Goal: Information Seeking & Learning: Learn about a topic

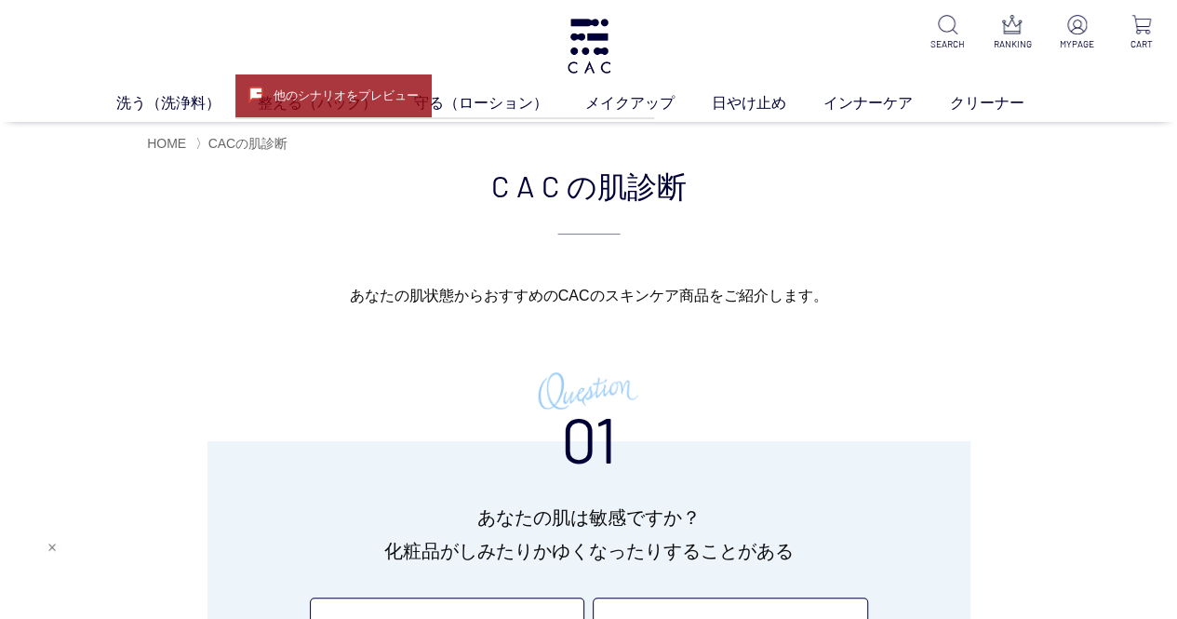
click at [37, 570] on div "Web接客ボタン" at bounding box center [35, 581] width 48 height 48
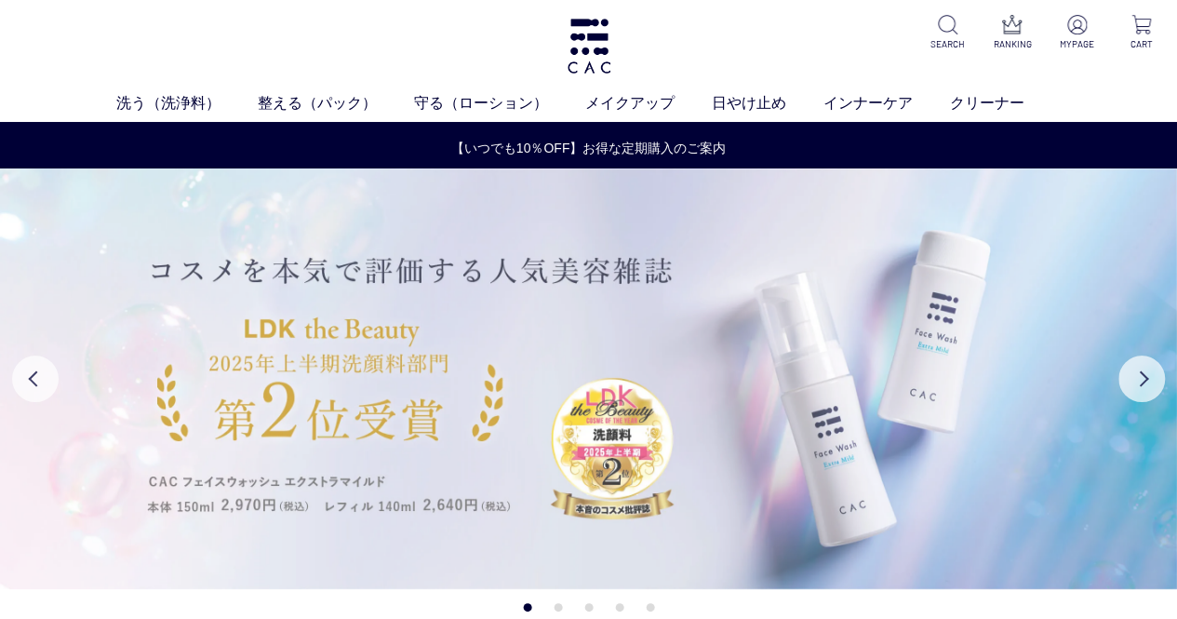
scroll to position [93, 0]
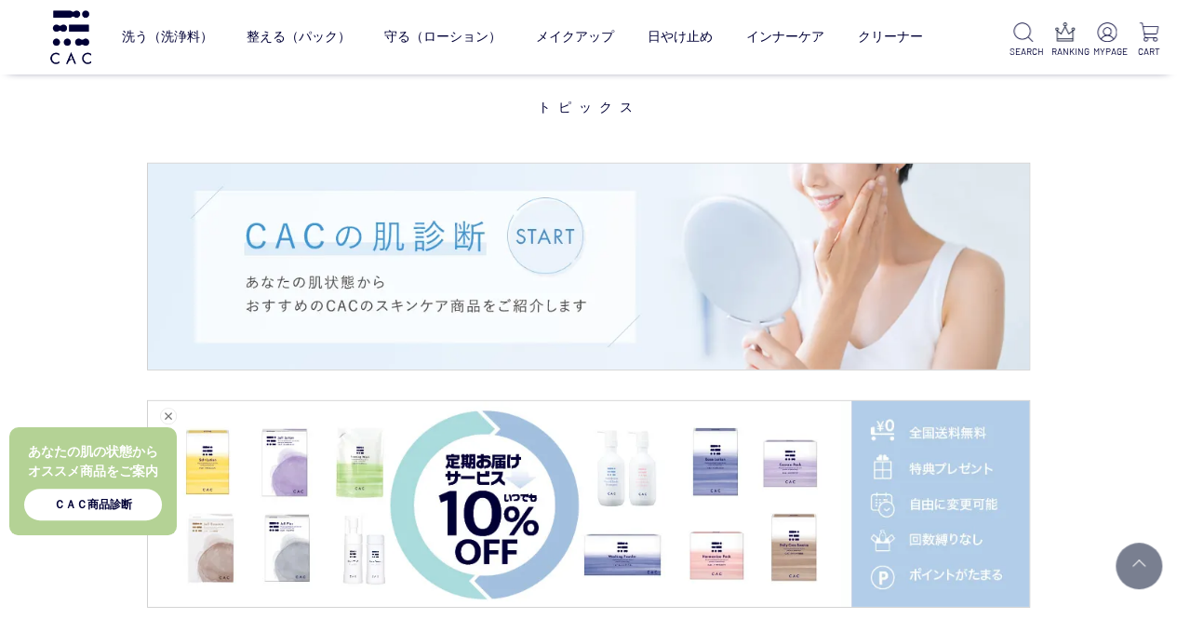
scroll to position [2574, 0]
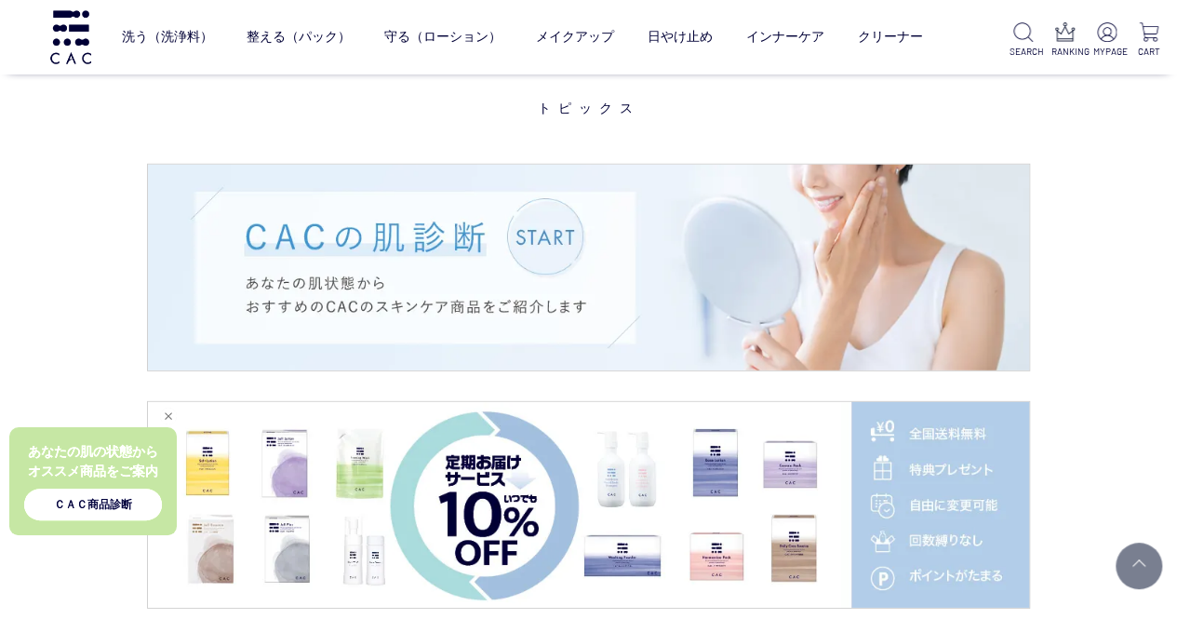
click at [105, 501] on div "ＣＡＣ商品診断" at bounding box center [93, 505] width 138 height 32
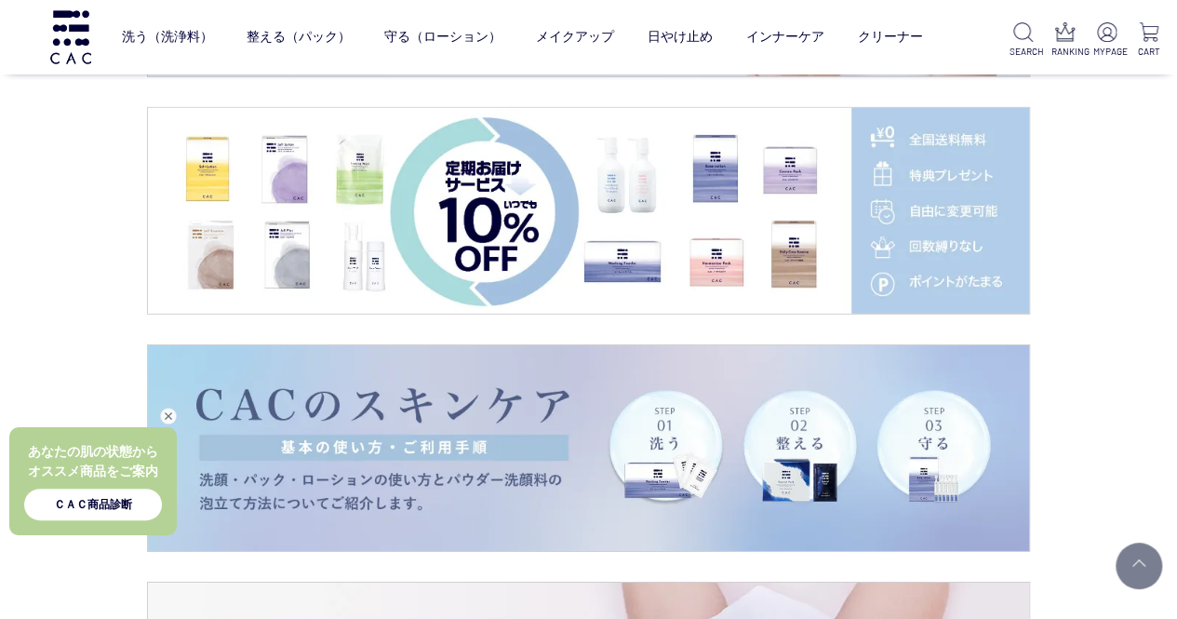
scroll to position [2760, 0]
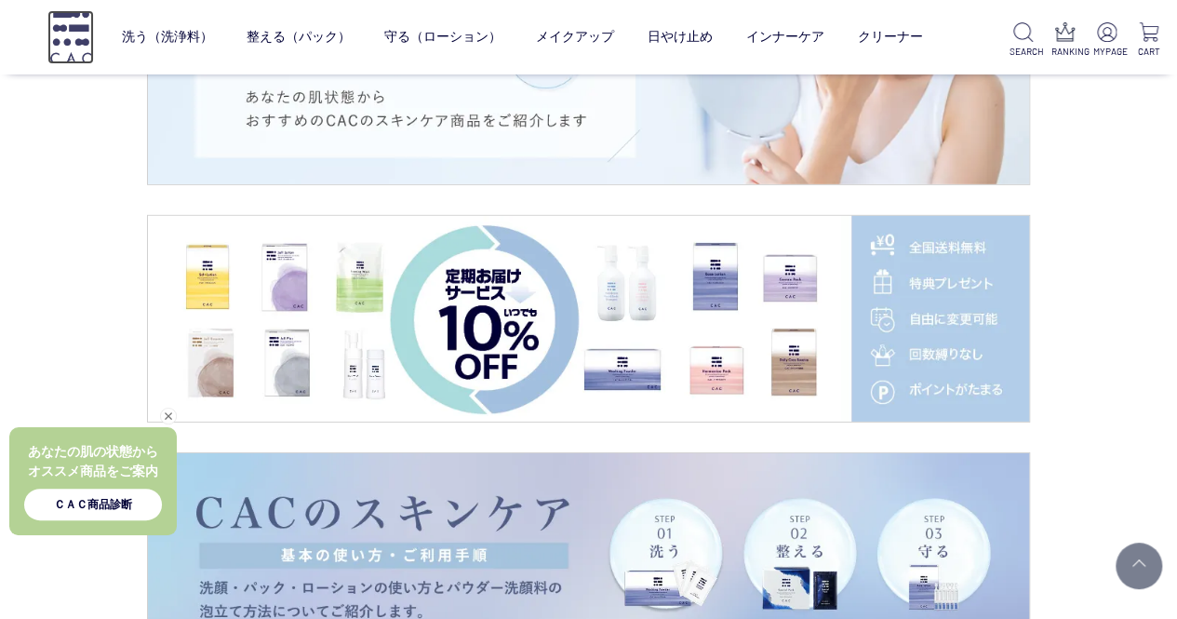
click at [93, 42] on img at bounding box center [70, 36] width 47 height 53
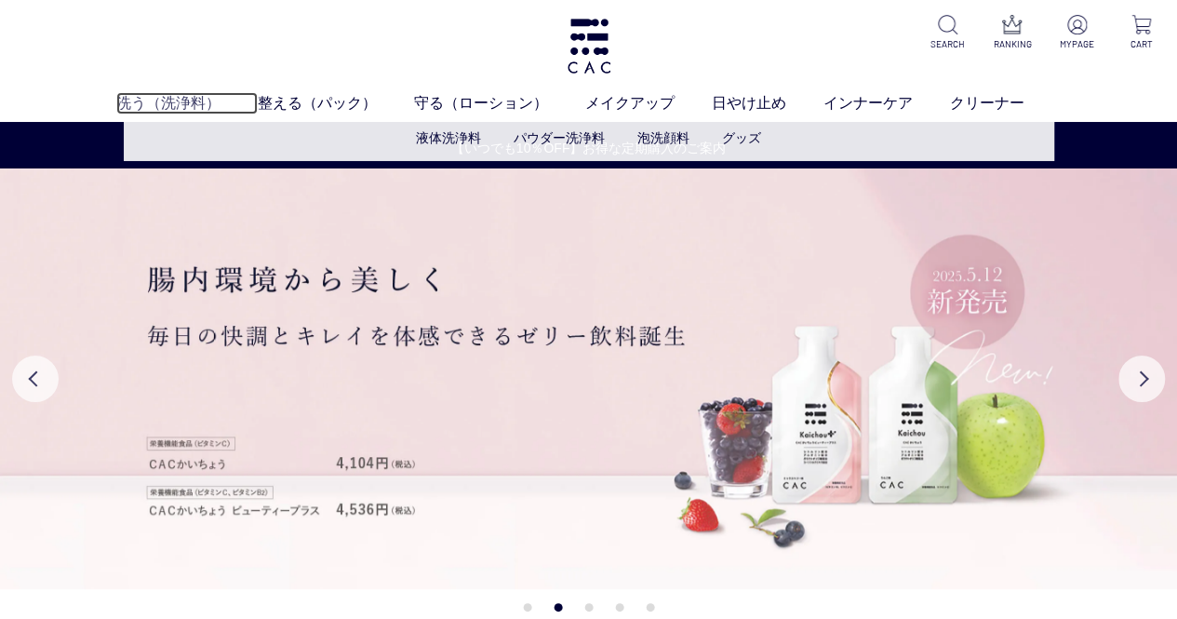
click at [168, 106] on link "洗う（洗浄料）" at bounding box center [186, 103] width 141 height 22
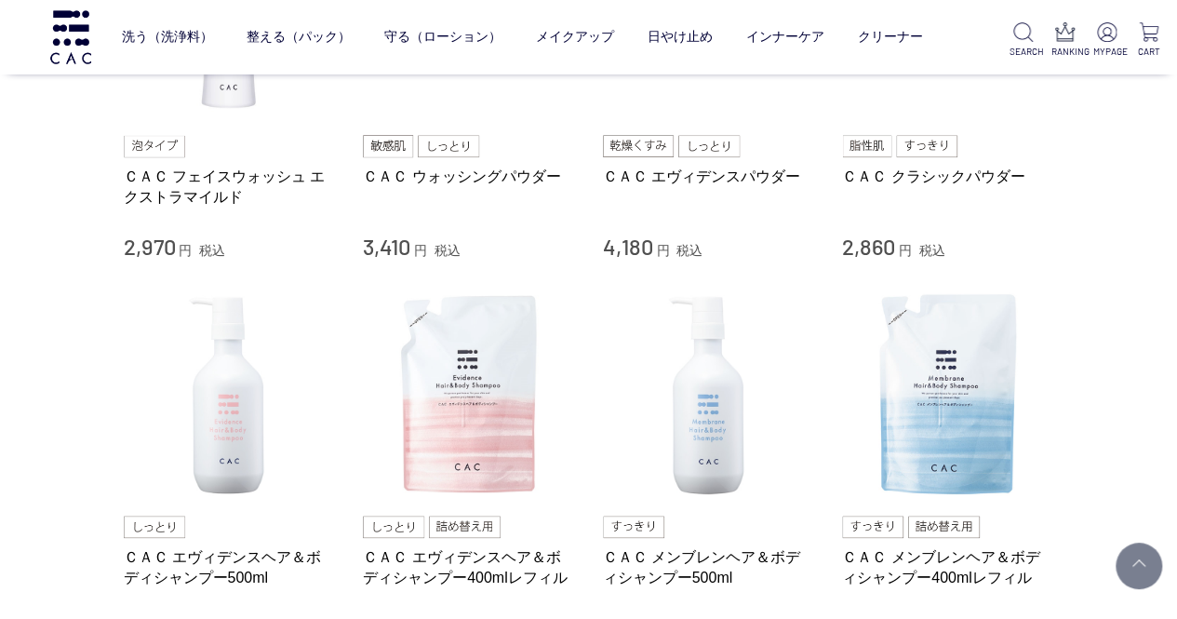
scroll to position [372, 0]
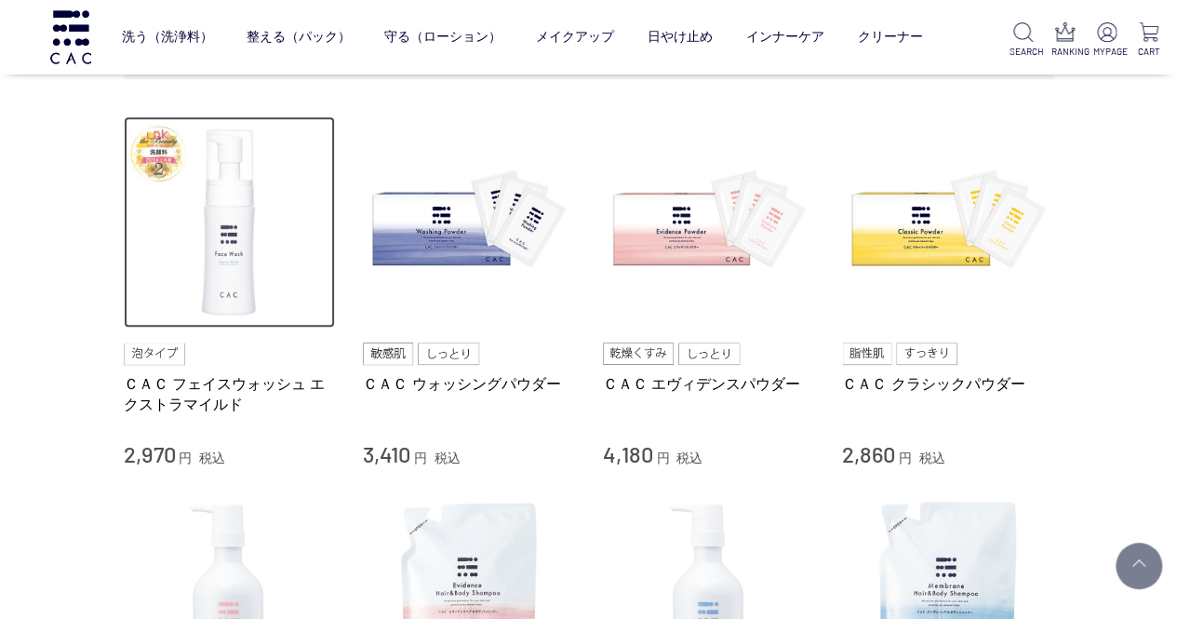
click at [228, 269] on img at bounding box center [230, 222] width 212 height 212
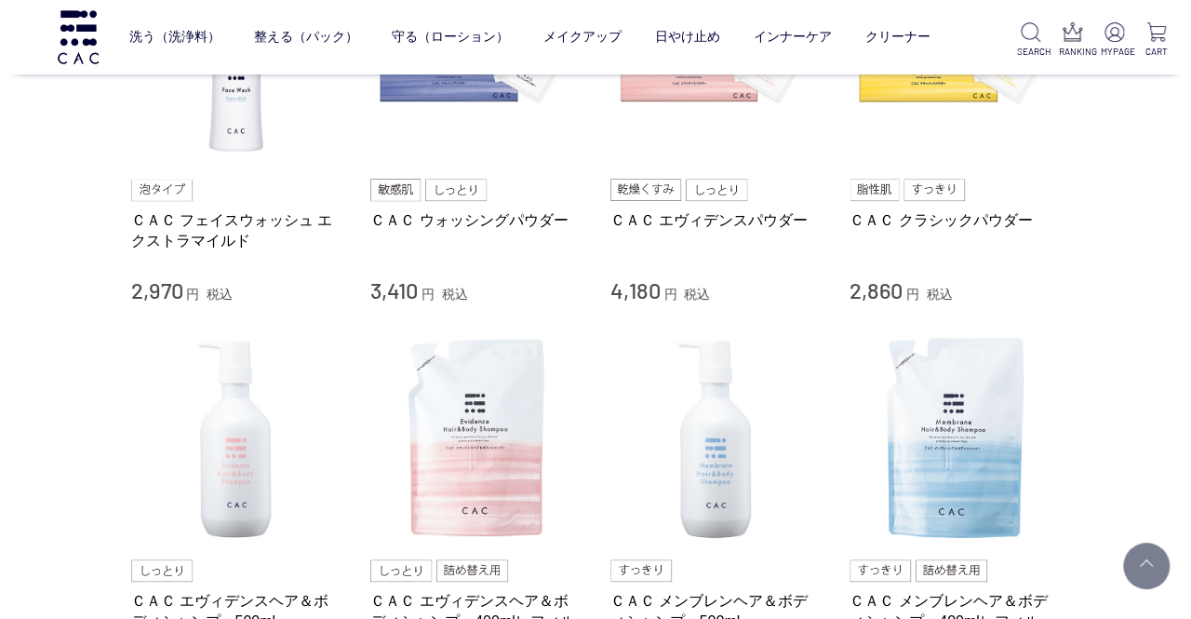
scroll to position [279, 0]
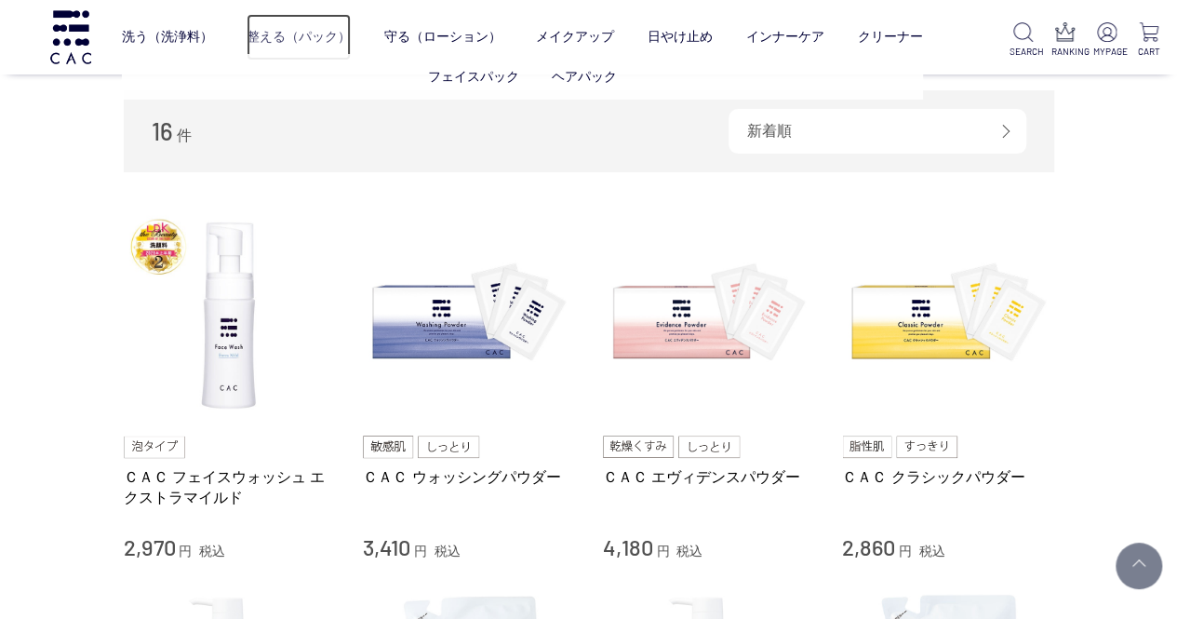
click at [338, 37] on link "整える（パック）" at bounding box center [299, 37] width 104 height 47
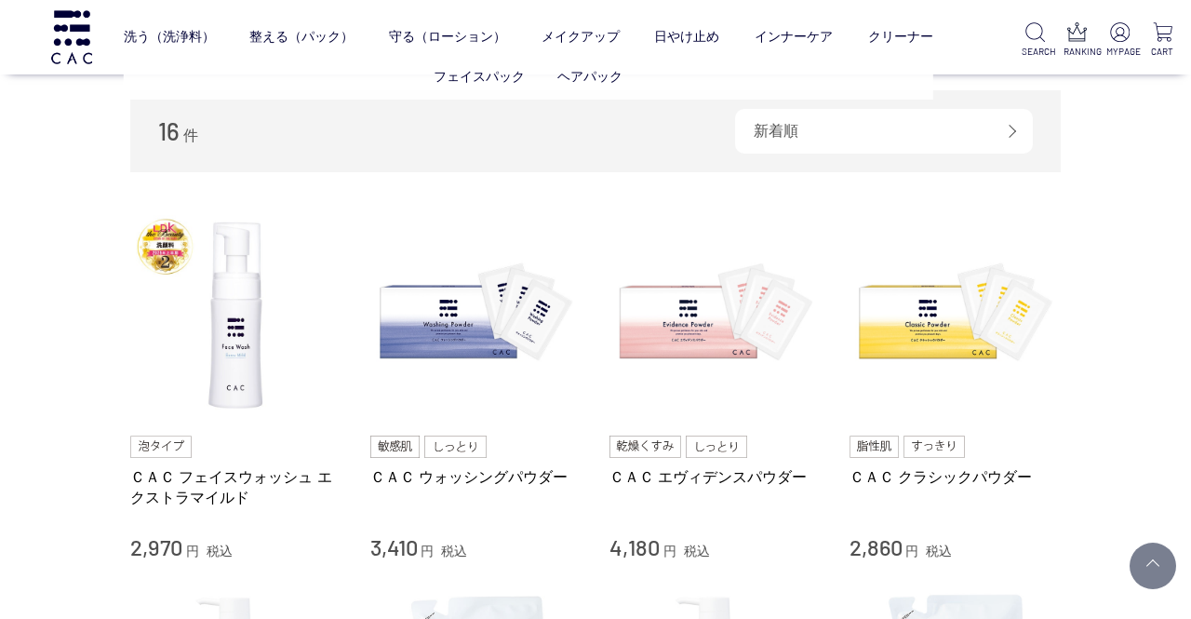
click at [430, 74] on ul "フェイスパック ヘアパック" at bounding box center [529, 77] width 810 height 46
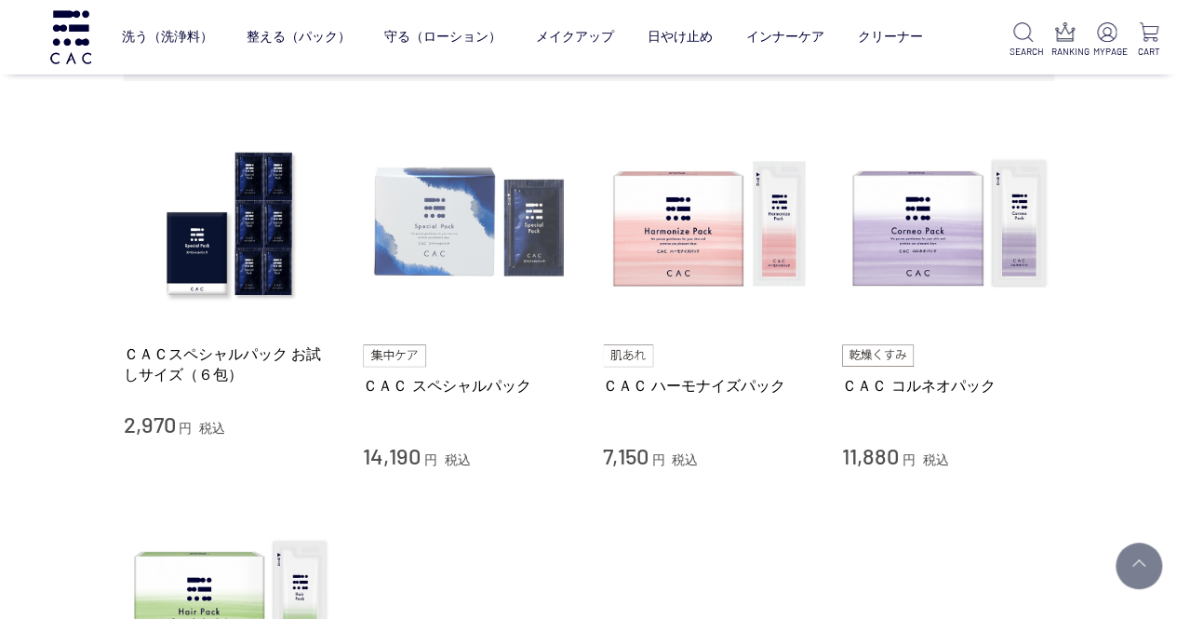
scroll to position [372, 0]
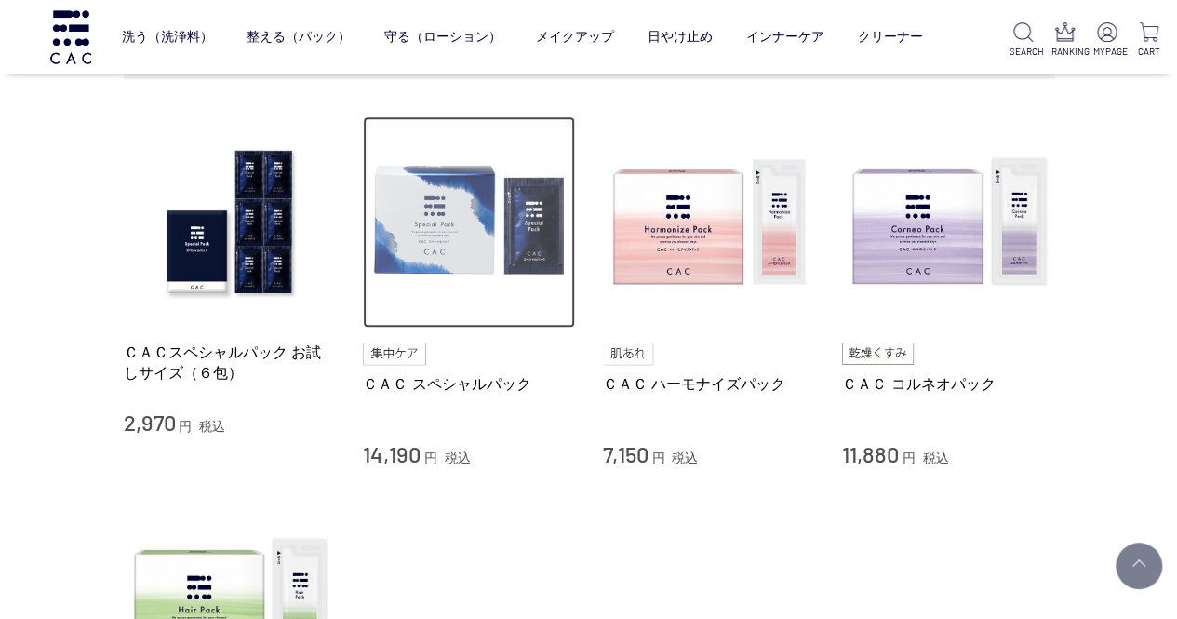
click at [484, 227] on img at bounding box center [469, 222] width 212 height 212
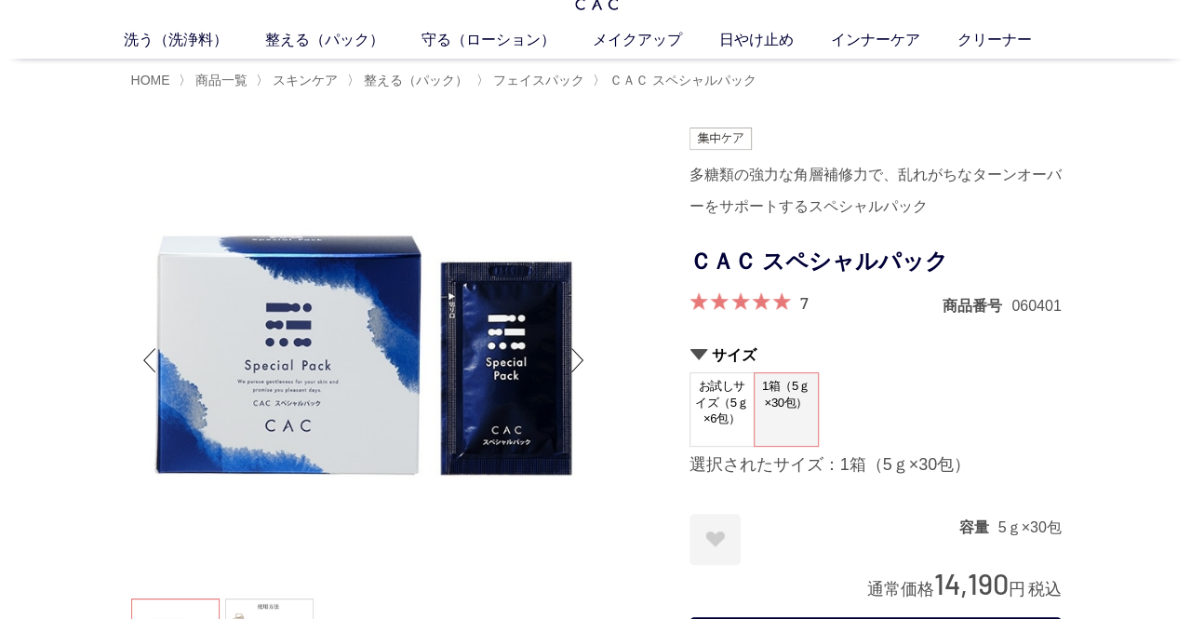
scroll to position [93, 0]
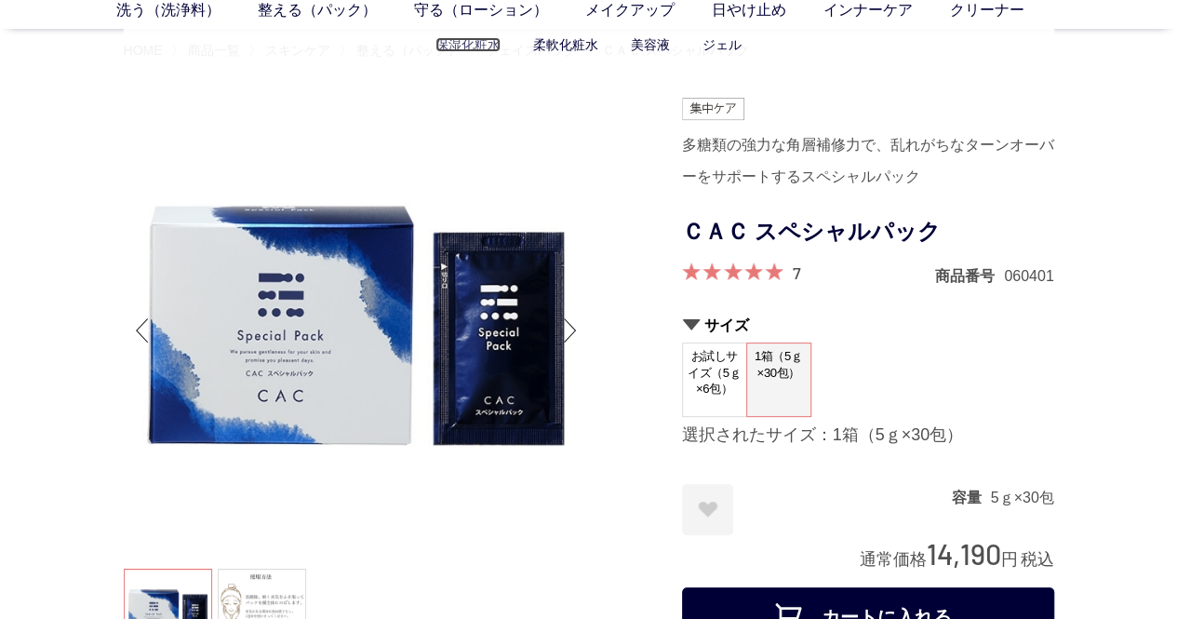
click at [470, 38] on link "保湿化粧水" at bounding box center [468, 44] width 65 height 15
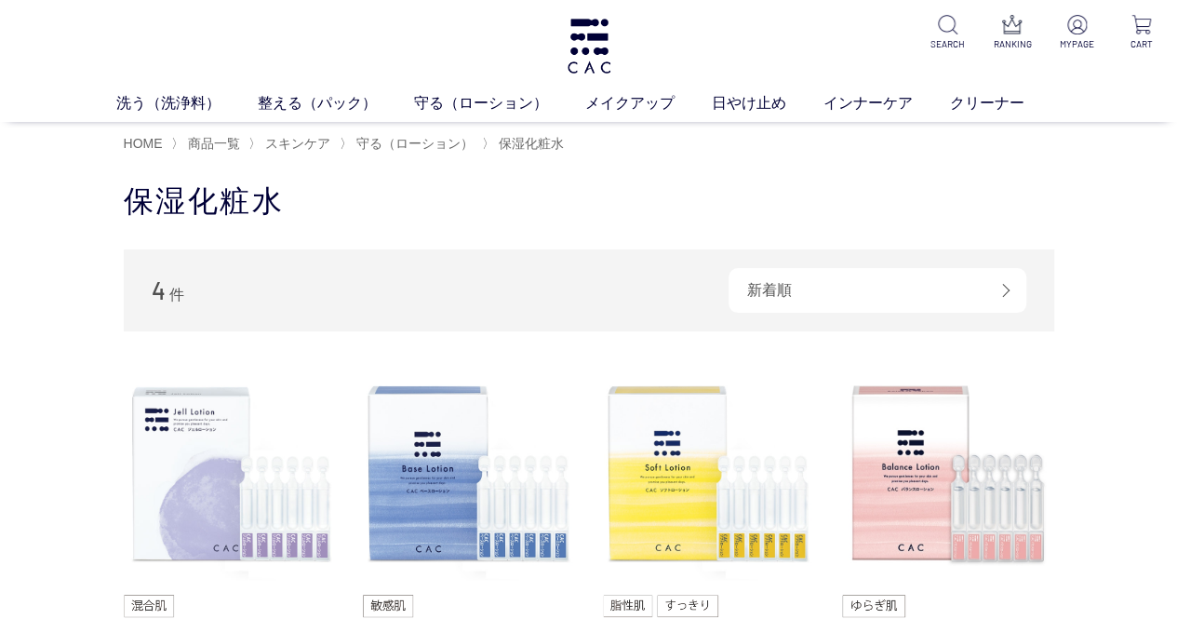
click at [621, 49] on div "洗う（洗浄料） 液体洗浄料 パウダー洗浄料 泡洗顔料 グッズ 整える（パック） フェイスパック ヘアパック 守る（ローション） 保湿化粧水 柔軟化粧水 美容液…" at bounding box center [588, 61] width 1177 height 122
click at [586, 47] on img at bounding box center [589, 46] width 48 height 55
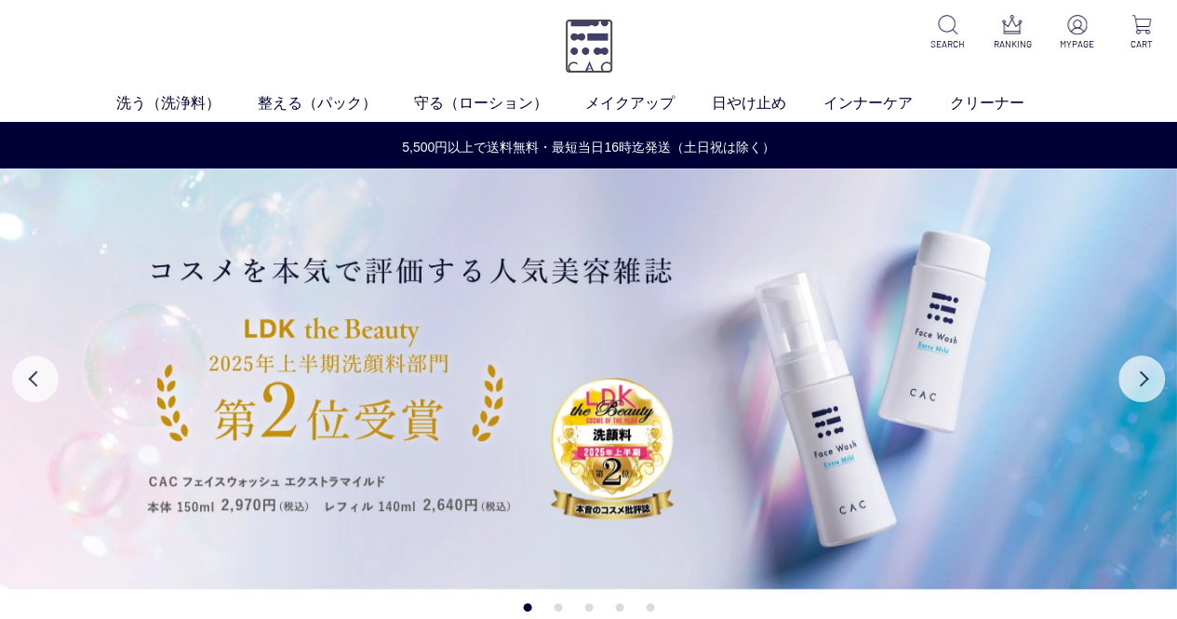
click at [595, 47] on img at bounding box center [589, 46] width 48 height 55
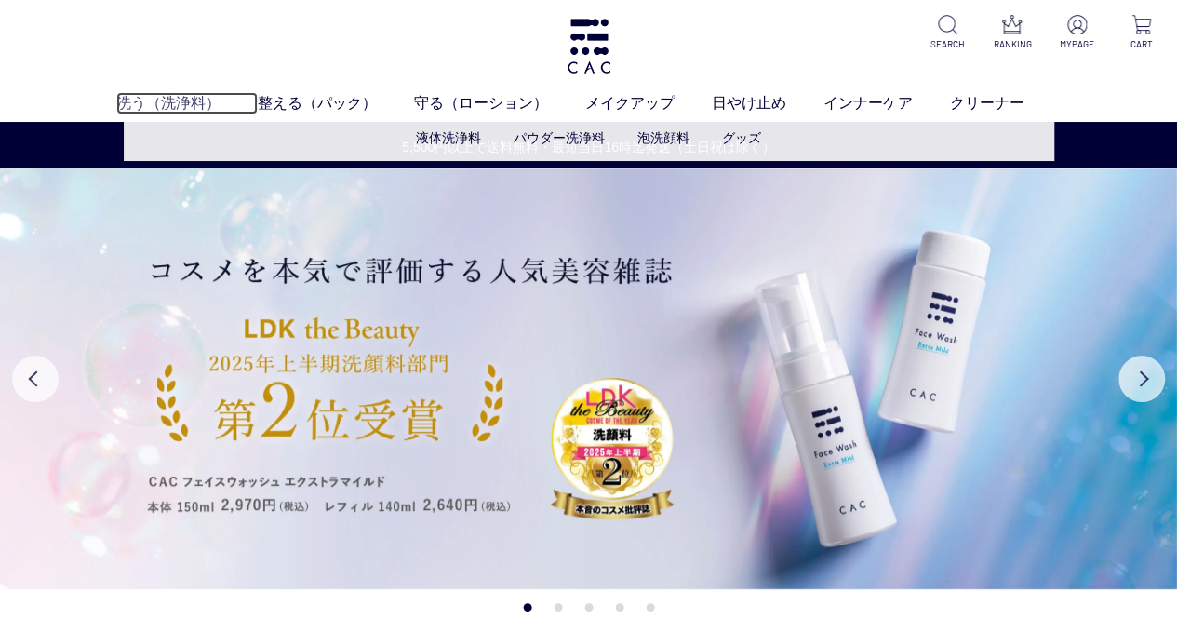
click at [179, 96] on link "洗う（洗浄料）" at bounding box center [186, 103] width 141 height 22
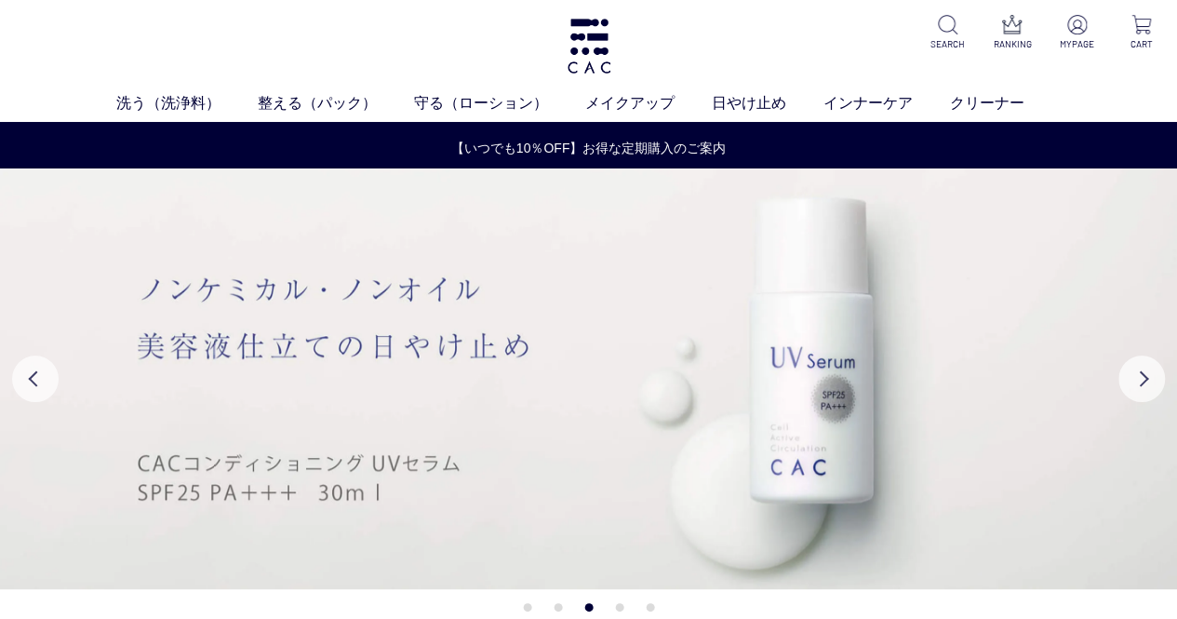
drag, startPoint x: 472, startPoint y: 4, endPoint x: 90, endPoint y: 70, distance: 387.2
click at [84, 69] on div "洗う（洗浄料） 液体洗浄料 パウダー洗浄料 泡洗顔料 グッズ 整える（パック） フェイスパック ヘアパック 守る（ローション） 保湿化粧水 柔軟化粧水 美容液…" at bounding box center [588, 61] width 1177 height 122
